Goal: Check status

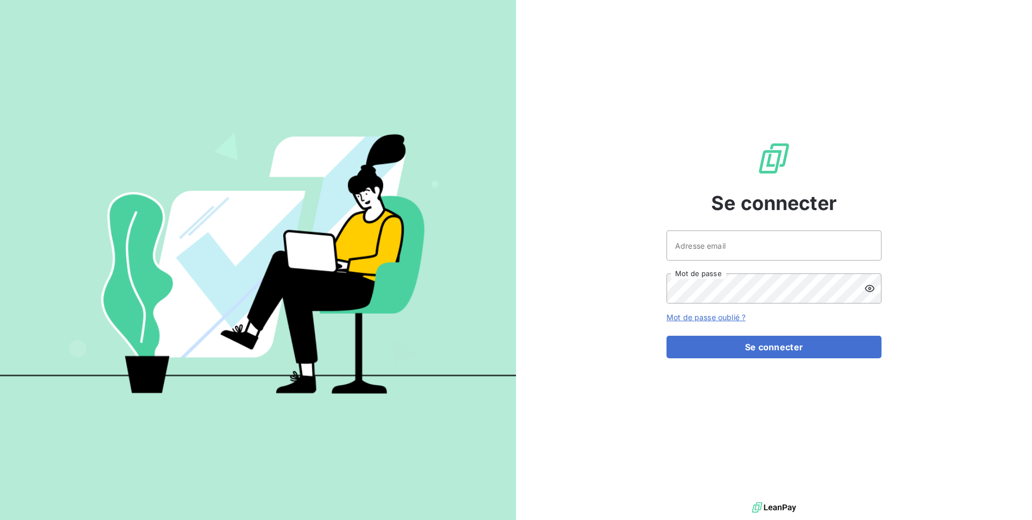
click at [732, 228] on div "Se connecter Adresse email Mot de passe Mot de passe oublié ? Se connecter" at bounding box center [774, 250] width 215 height 500
click at [727, 235] on input "Adresse email" at bounding box center [774, 246] width 215 height 30
type input "julien@origami-marketplace.com"
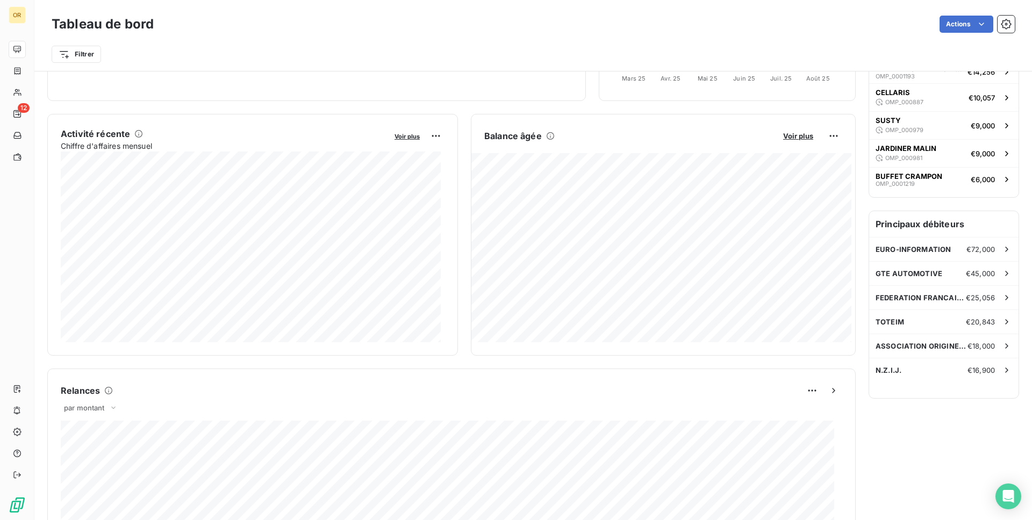
scroll to position [168, 0]
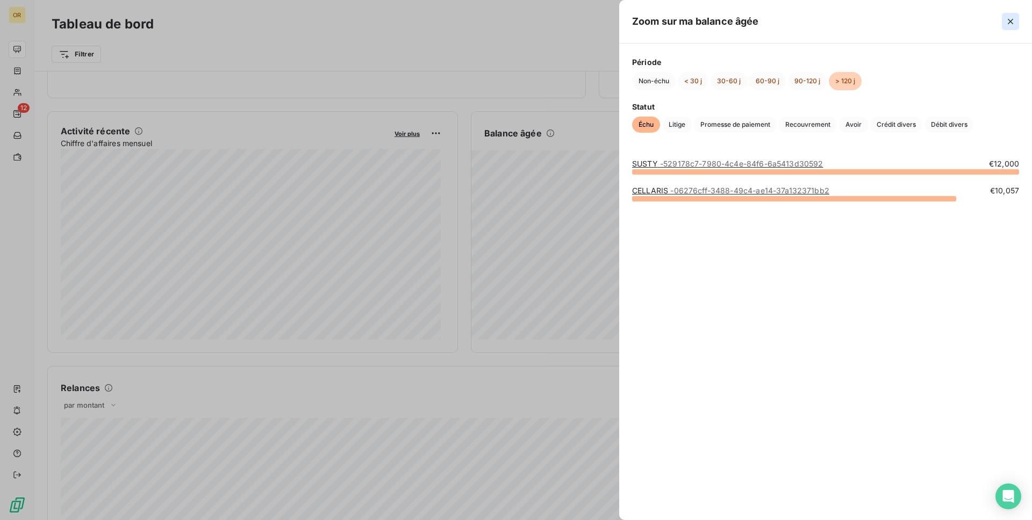
click at [1015, 23] on icon "button" at bounding box center [1010, 21] width 11 height 11
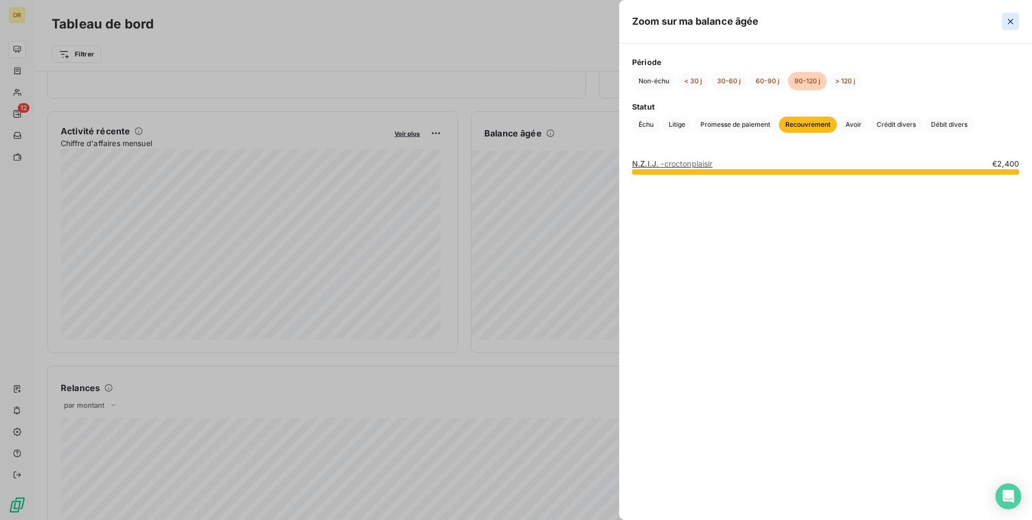
click at [1013, 20] on icon "button" at bounding box center [1010, 21] width 11 height 11
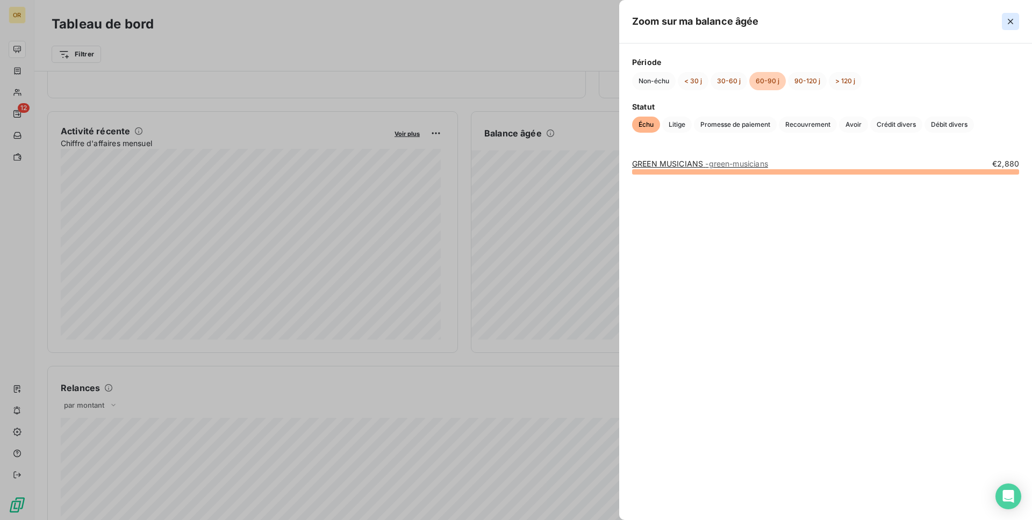
click at [1007, 27] on button "button" at bounding box center [1010, 21] width 17 height 17
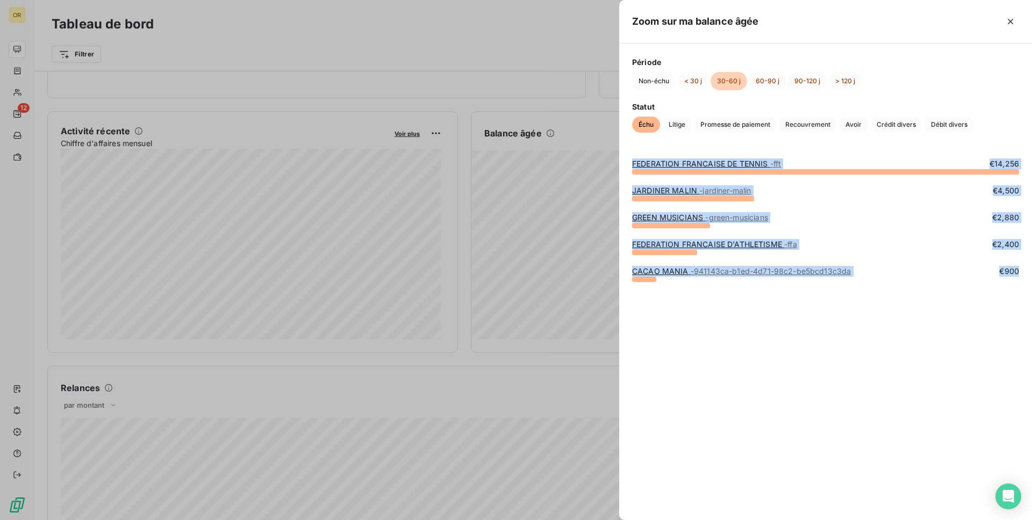
drag, startPoint x: 848, startPoint y: 259, endPoint x: 830, endPoint y: 367, distance: 110.1
click at [830, 367] on div "FEDERATION FRANCAISE DE TENNIS - fft €14,256 JARDINER MALIN - jardiner-malin €4…" at bounding box center [825, 333] width 413 height 375
drag, startPoint x: 840, startPoint y: 352, endPoint x: 891, endPoint y: 160, distance: 198.7
click at [891, 160] on div "FEDERATION FRANCAISE DE TENNIS - fft €14,256 JARDINER MALIN - jardiner-malin €4…" at bounding box center [825, 333] width 413 height 375
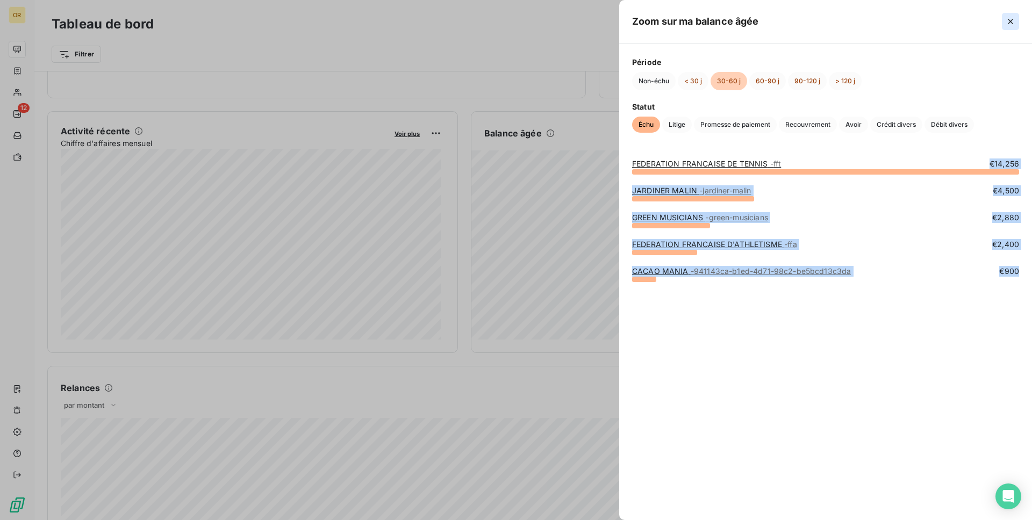
click at [1005, 18] on icon "button" at bounding box center [1010, 21] width 11 height 11
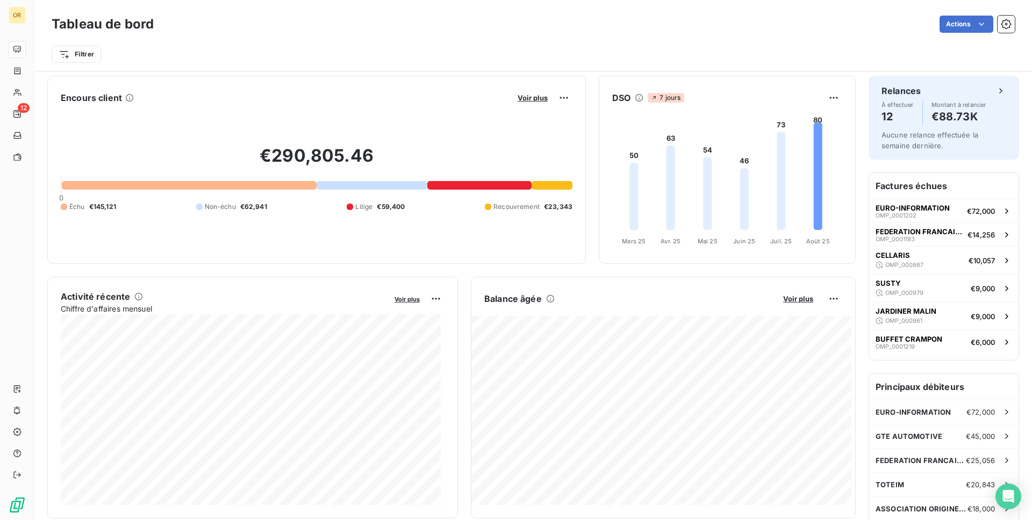
scroll to position [0, 0]
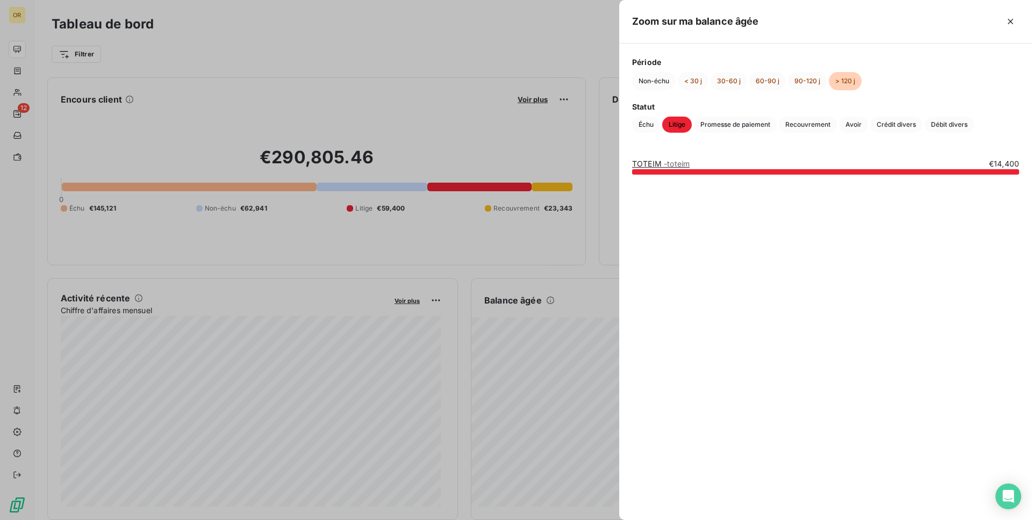
click at [688, 163] on span "- toteim" at bounding box center [677, 163] width 26 height 9
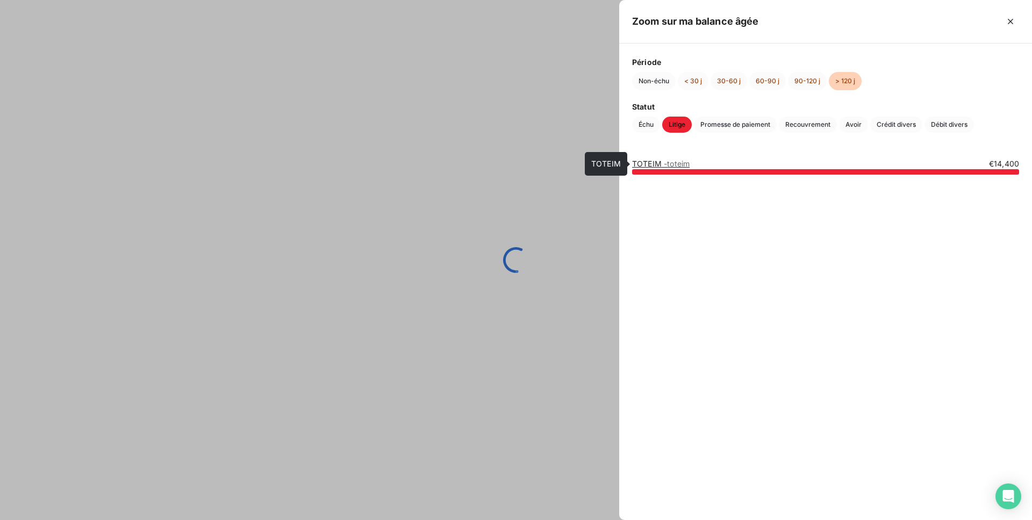
click at [542, 199] on div at bounding box center [516, 260] width 1032 height 520
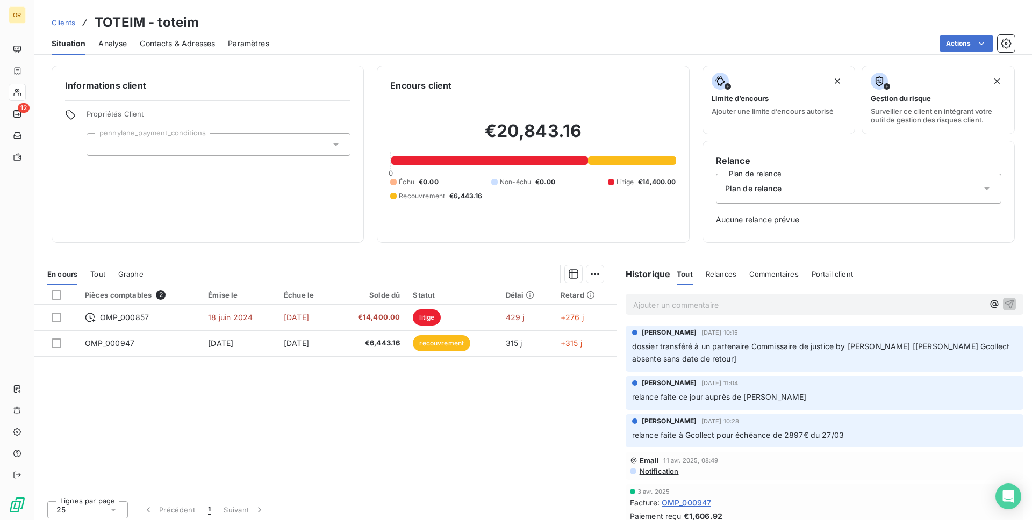
click at [305, 430] on html "OR 12 Clients TOTEIM - toteim Situation Analyse Contacts & Adresses Paramètres …" at bounding box center [516, 260] width 1032 height 520
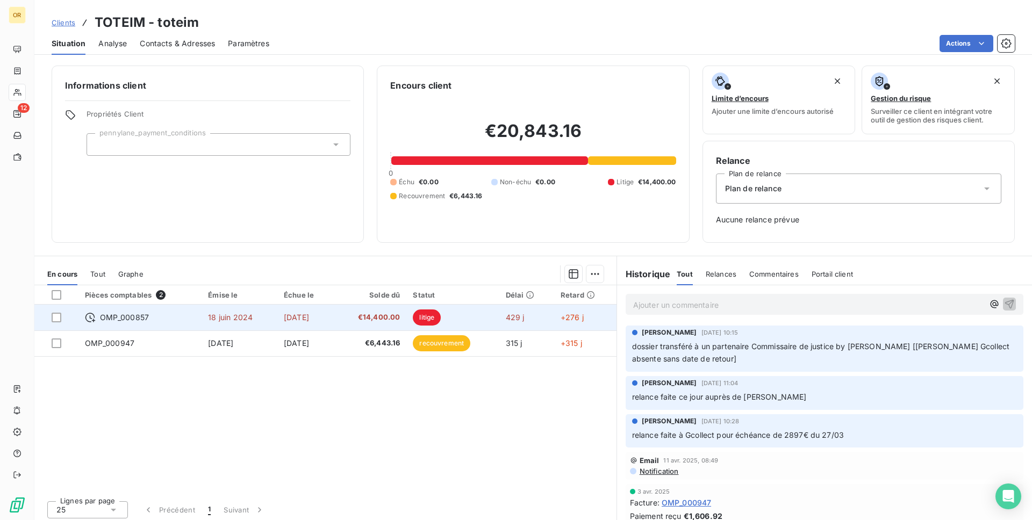
click at [331, 325] on td "[DATE]" at bounding box center [305, 318] width 57 height 26
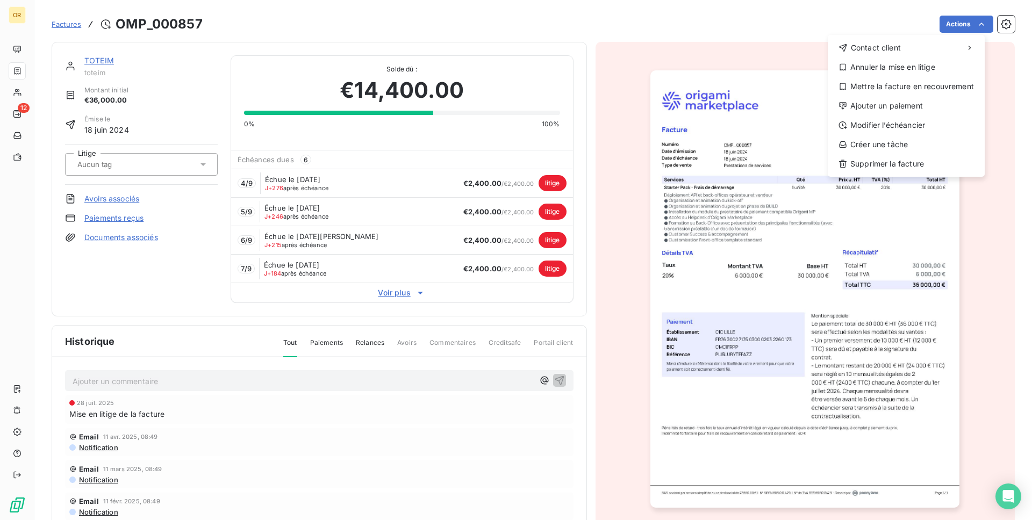
click at [863, 26] on html "OR 12 Factures OMP_000857 Actions Contact client Annuler la mise en litige Mett…" at bounding box center [516, 260] width 1032 height 520
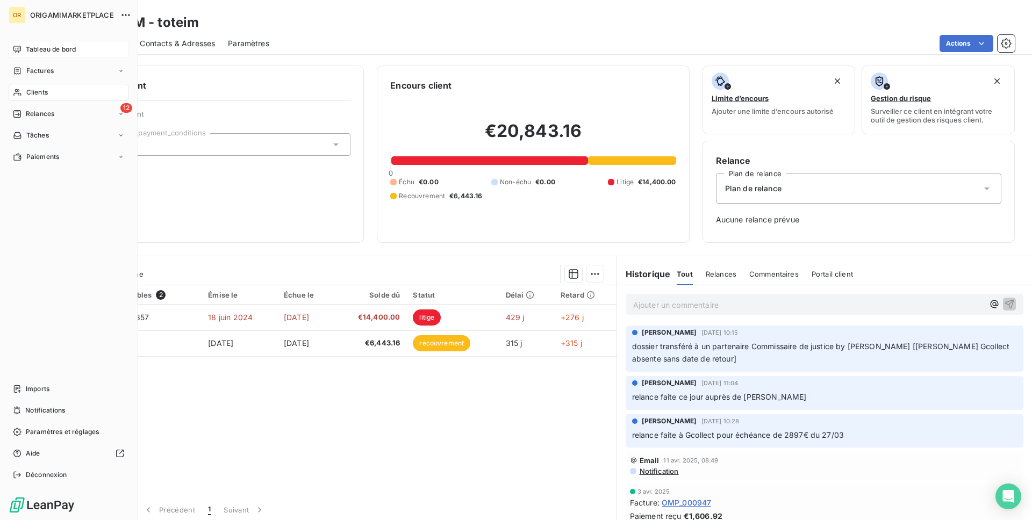
drag, startPoint x: 32, startPoint y: 51, endPoint x: 57, endPoint y: 55, distance: 25.1
click at [32, 51] on span "Tableau de bord" at bounding box center [51, 50] width 50 height 10
